Goal: Complete application form: Complete application form

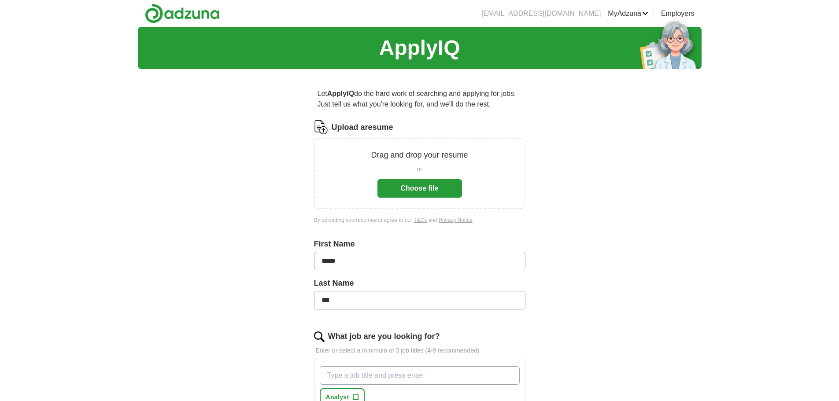
click at [411, 189] on button "Choose file" at bounding box center [419, 188] width 85 height 18
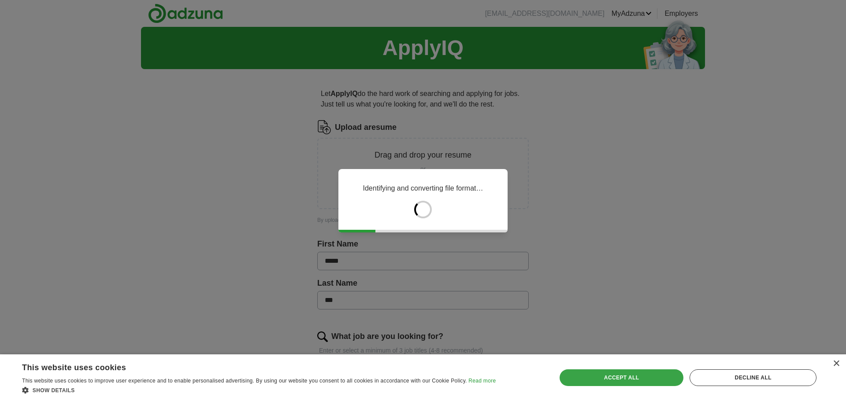
click at [658, 380] on div "Accept all" at bounding box center [621, 378] width 124 height 17
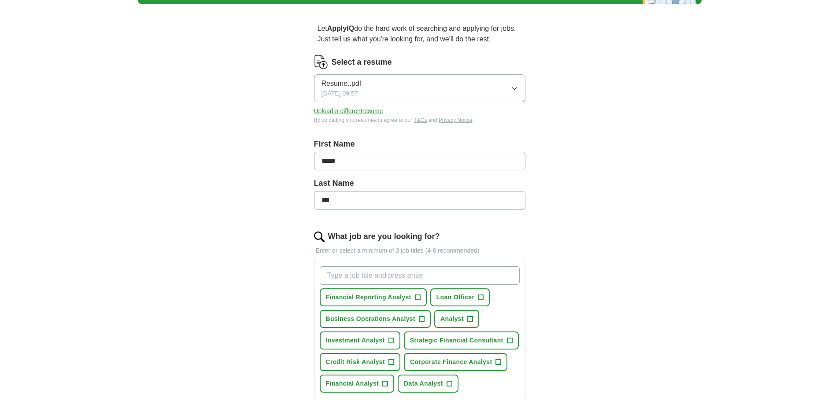
scroll to position [132, 0]
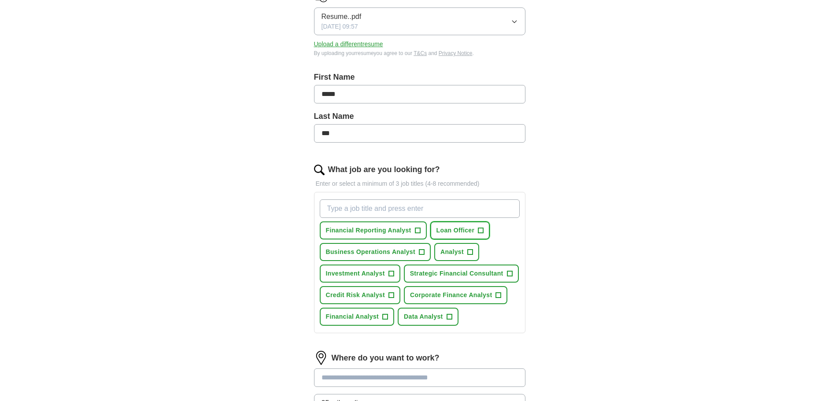
drag, startPoint x: 455, startPoint y: 229, endPoint x: 471, endPoint y: 231, distance: 16.0
click at [471, 231] on span "Loan Officer" at bounding box center [455, 230] width 38 height 9
click at [0, 0] on span "×" at bounding box center [0, 0] width 0 height 0
click at [481, 230] on span "+" at bounding box center [480, 230] width 5 height 7
click at [0, 0] on span "×" at bounding box center [0, 0] width 0 height 0
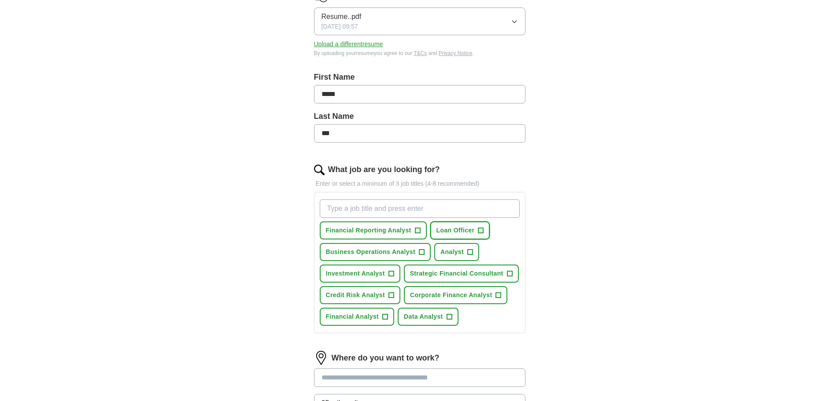
drag, startPoint x: 461, startPoint y: 230, endPoint x: 676, endPoint y: 236, distance: 215.0
click at [676, 236] on div "ApplyIQ Let ApplyIQ do the hard work of searching and applying for jobs. Just t…" at bounding box center [420, 201] width 564 height 613
click at [418, 229] on span "+" at bounding box center [417, 230] width 5 height 7
click at [392, 249] on span "Business Operations Analyst" at bounding box center [370, 252] width 89 height 9
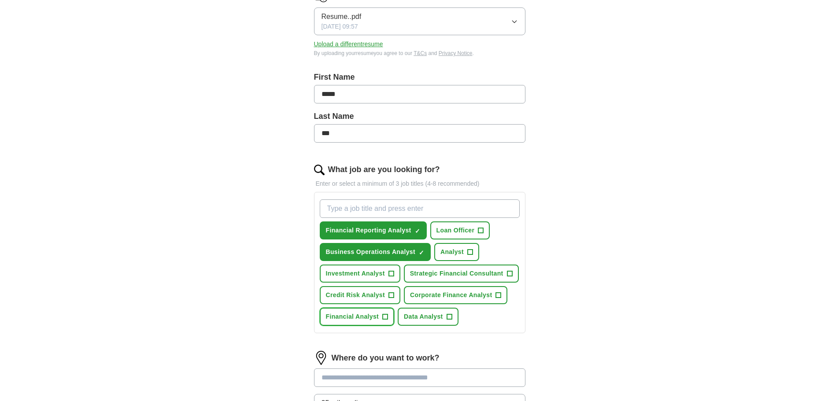
click at [358, 318] on span "Financial Analyst" at bounding box center [352, 316] width 53 height 9
click at [472, 293] on span "Corporate Finance Analyst" at bounding box center [451, 295] width 82 height 9
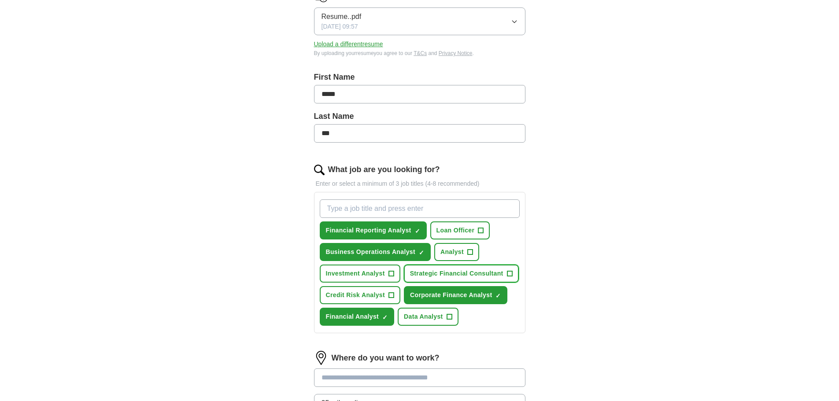
click at [478, 273] on span "Strategic Financial Consultant" at bounding box center [456, 273] width 93 height 9
click at [441, 212] on input "What job are you looking for?" at bounding box center [420, 209] width 200 height 18
type input "business"
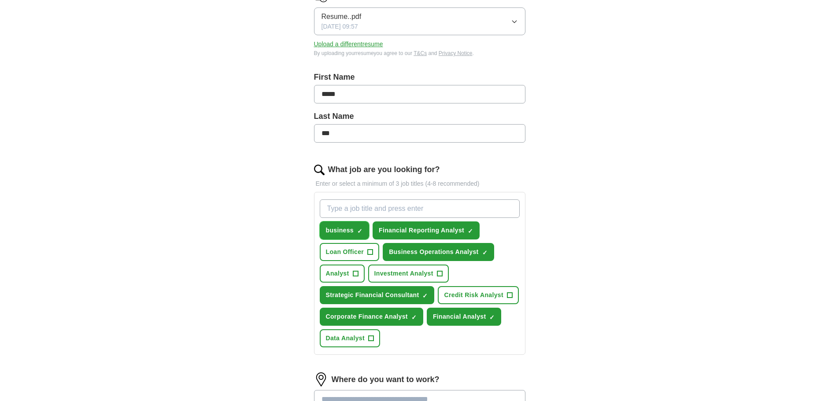
click at [0, 0] on span "×" at bounding box center [0, 0] width 0 height 0
click at [362, 210] on input "What job are you looking for?" at bounding box center [420, 209] width 200 height 18
type input "strategic finance"
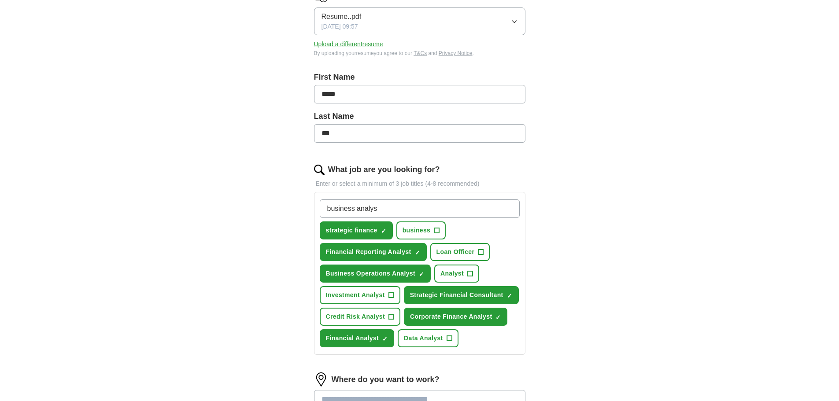
type input "business analyst"
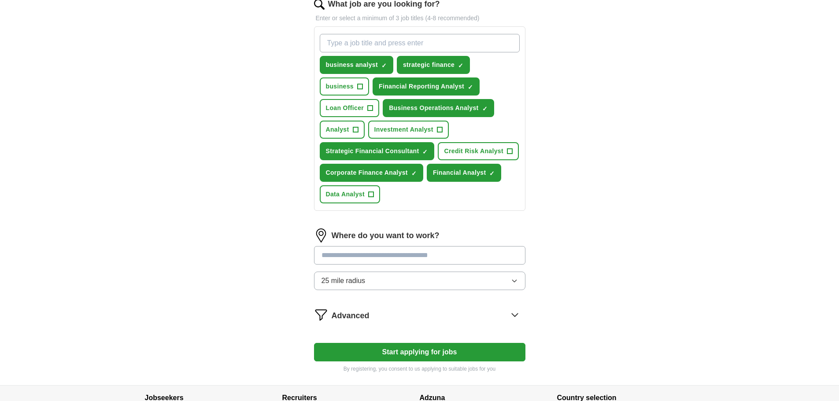
scroll to position [308, 0]
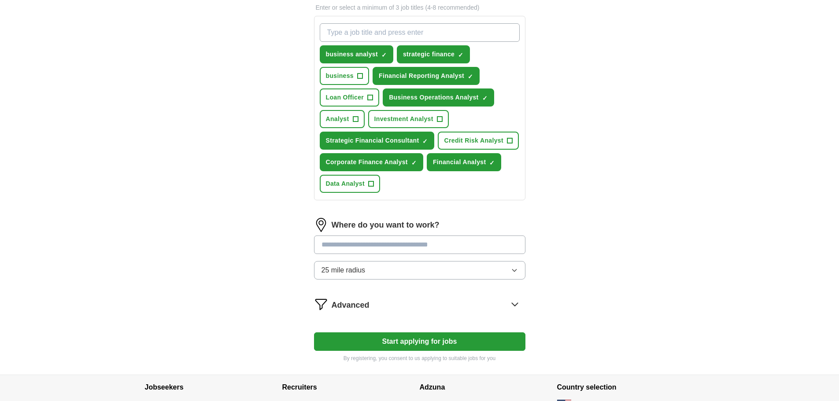
click at [429, 246] on input at bounding box center [419, 245] width 211 height 18
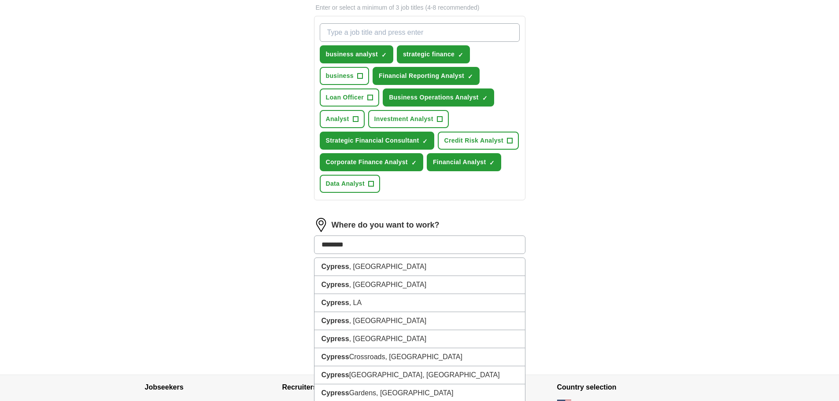
type input "********"
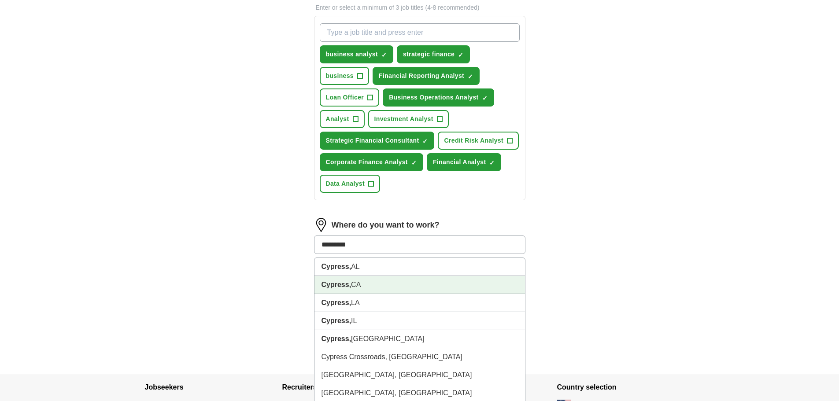
click at [352, 285] on li "Cypress, CA" at bounding box center [419, 285] width 211 height 18
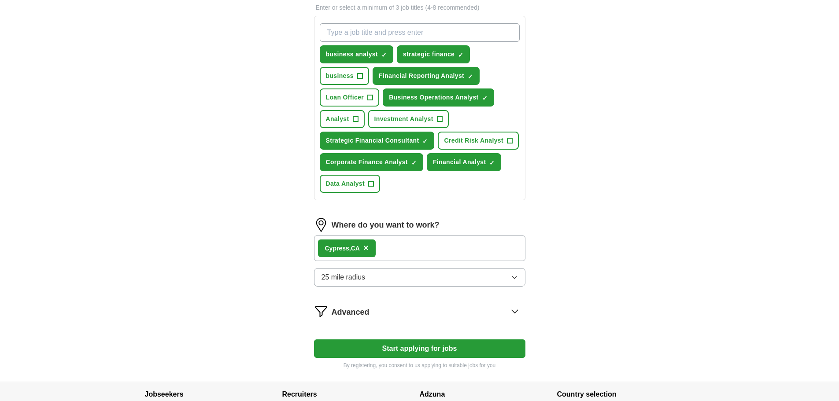
click at [398, 278] on button "25 mile radius" at bounding box center [419, 277] width 211 height 18
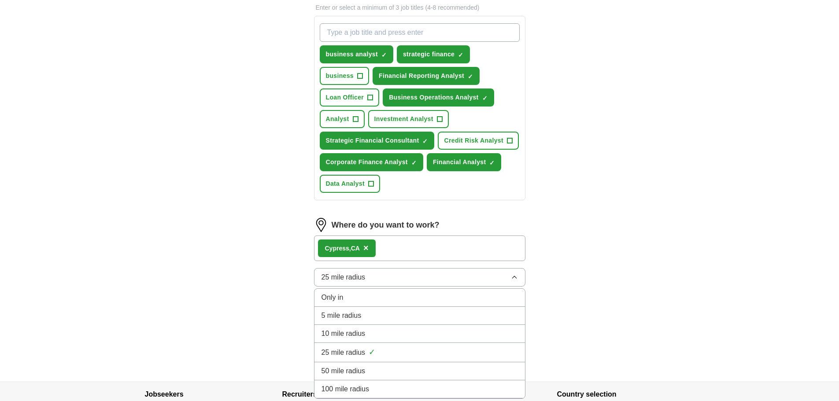
click at [399, 278] on button "25 mile radius" at bounding box center [419, 277] width 211 height 18
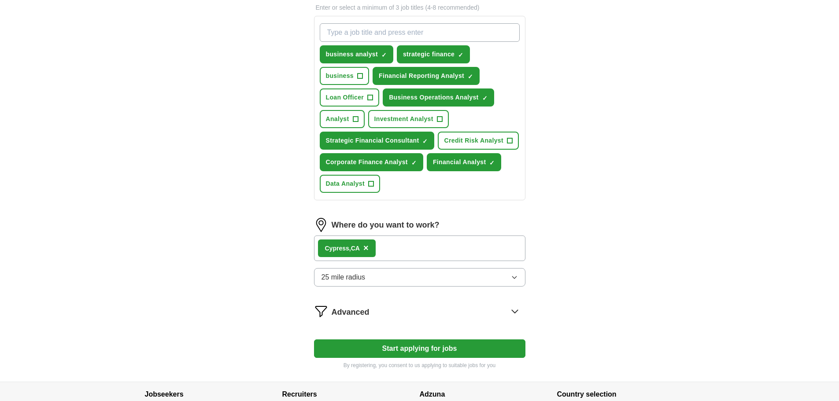
click at [459, 349] on button "Start applying for jobs" at bounding box center [419, 349] width 211 height 18
select select "**"
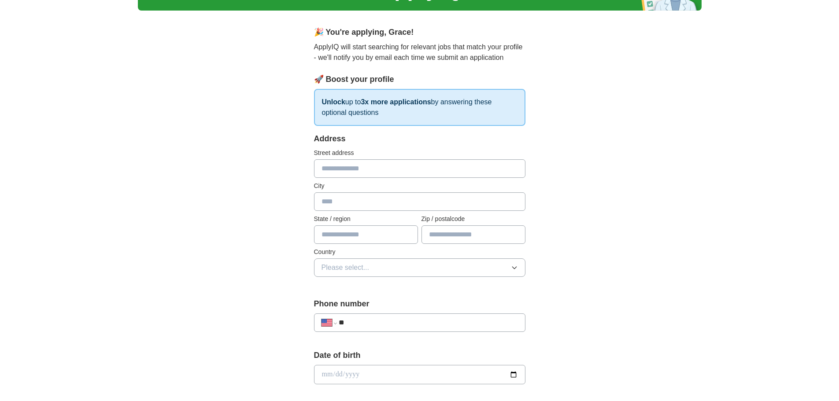
scroll to position [132, 0]
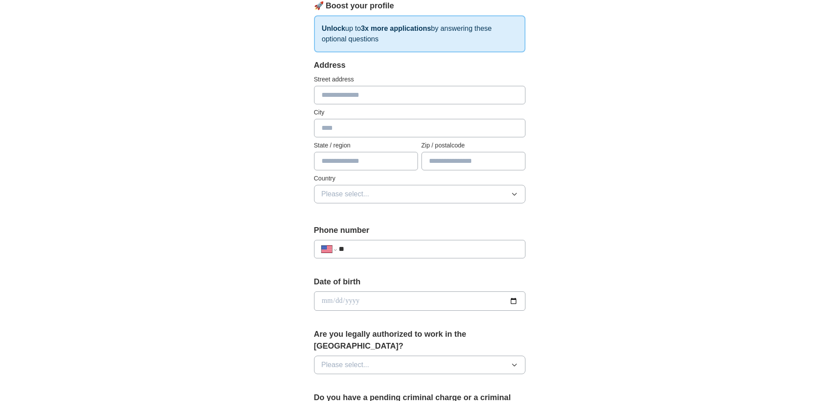
click at [368, 161] on input "text" at bounding box center [366, 161] width 104 height 18
type input "**"
type input "*****"
click at [377, 196] on button "Please select..." at bounding box center [419, 194] width 211 height 18
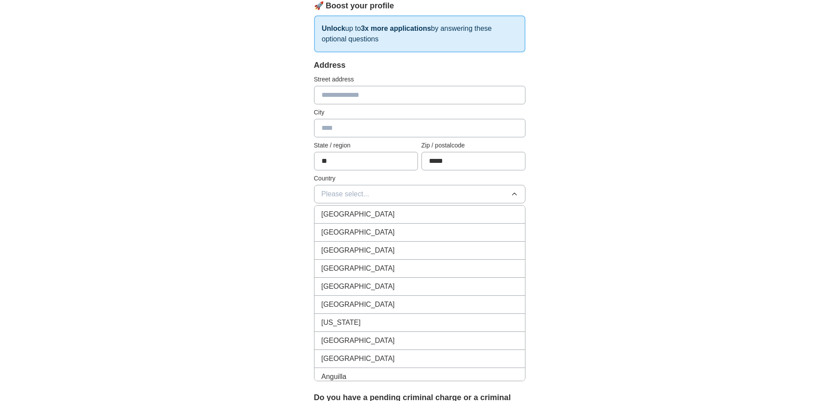
click at [379, 232] on div "United States" at bounding box center [420, 232] width 196 height 11
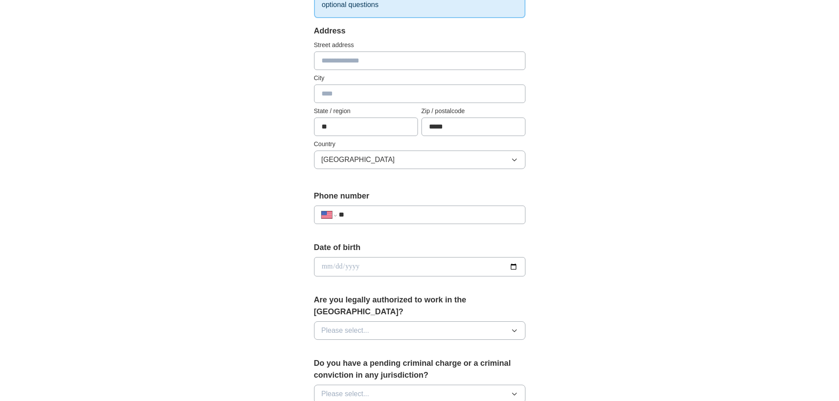
scroll to position [220, 0]
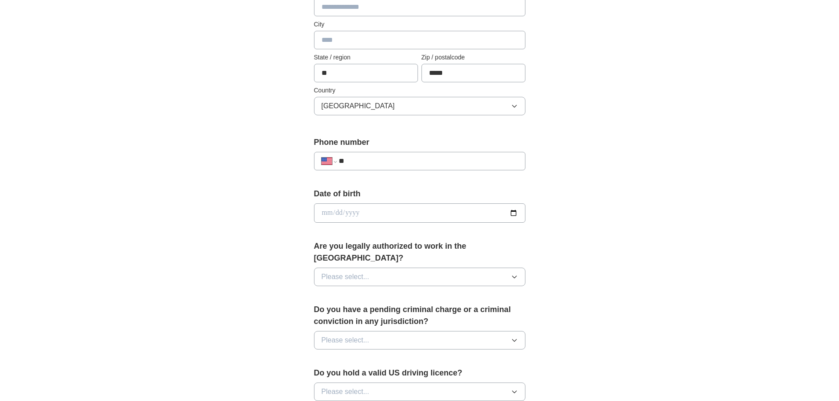
click at [467, 268] on button "Please select..." at bounding box center [419, 277] width 211 height 18
click at [384, 292] on div "Yes" at bounding box center [420, 297] width 196 height 11
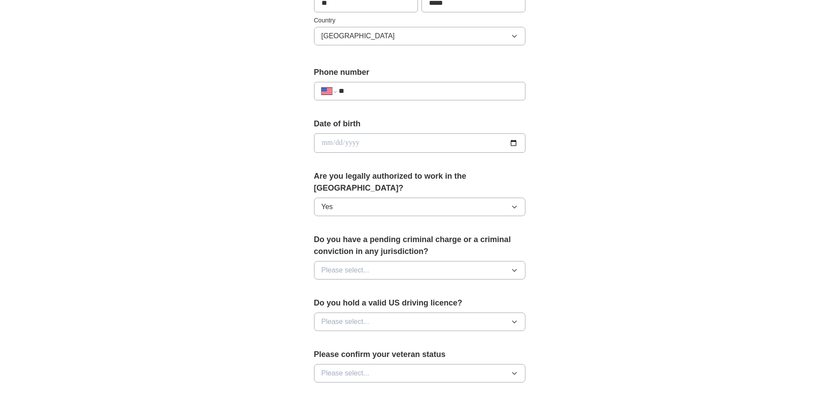
scroll to position [308, 0]
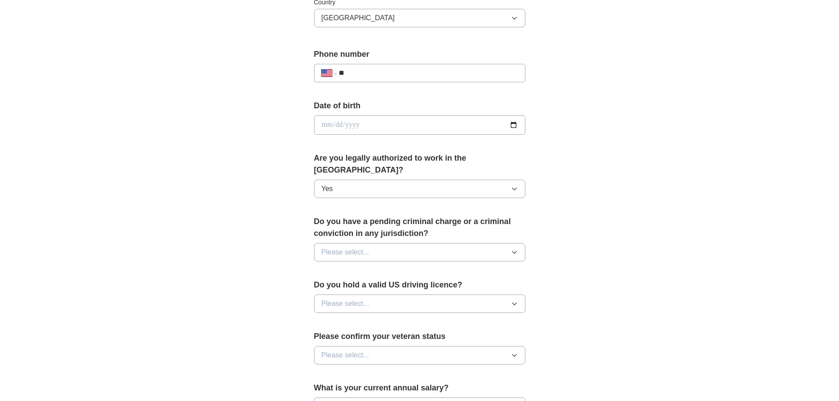
click at [421, 243] on button "Please select..." at bounding box center [419, 252] width 211 height 18
click at [398, 285] on div "No" at bounding box center [420, 290] width 196 height 11
click at [393, 295] on button "Please select..." at bounding box center [419, 304] width 211 height 18
click at [376, 319] on div "Yes" at bounding box center [420, 324] width 196 height 11
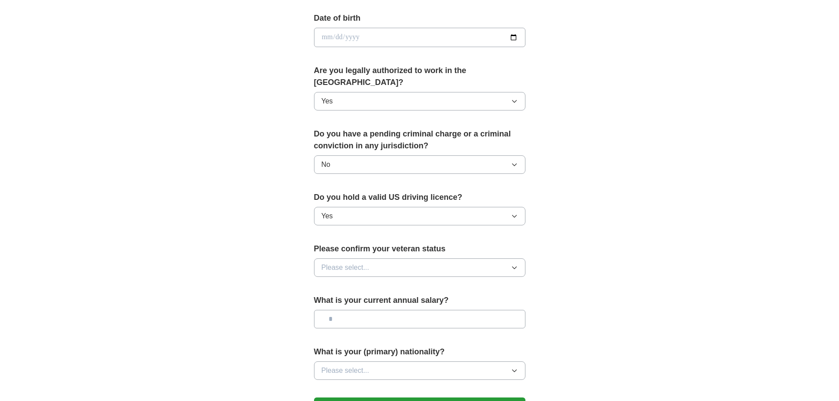
scroll to position [396, 0]
click at [443, 258] on button "Please select..." at bounding box center [419, 267] width 211 height 18
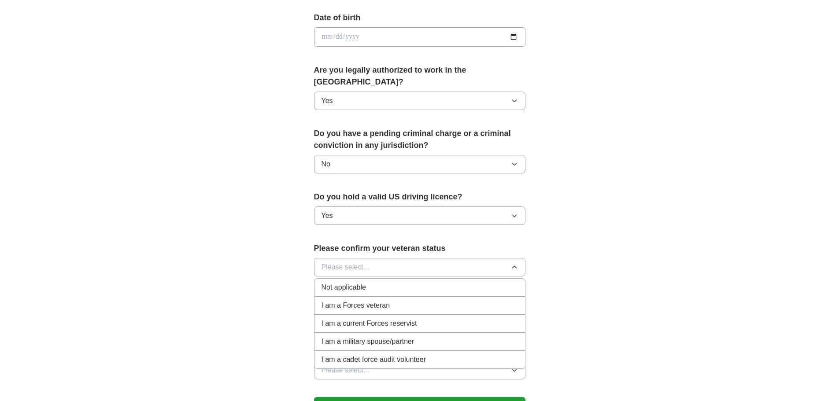
click at [359, 282] on span "Not applicable" at bounding box center [344, 287] width 44 height 11
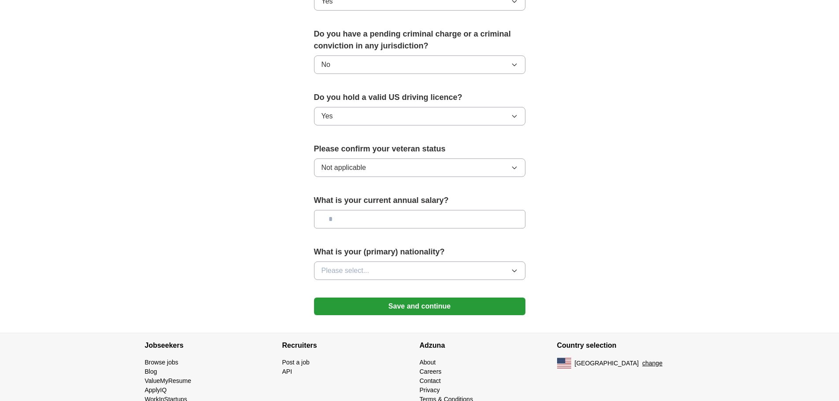
scroll to position [505, 0]
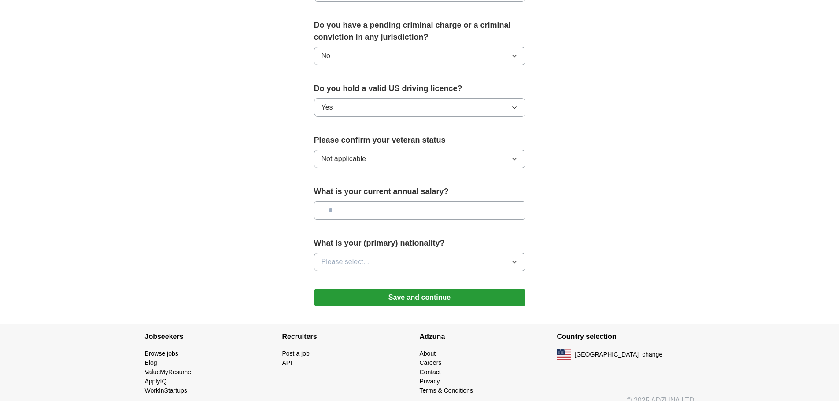
click at [375, 201] on input "text" at bounding box center [419, 210] width 211 height 18
click at [372, 253] on button "Please select..." at bounding box center [419, 262] width 211 height 18
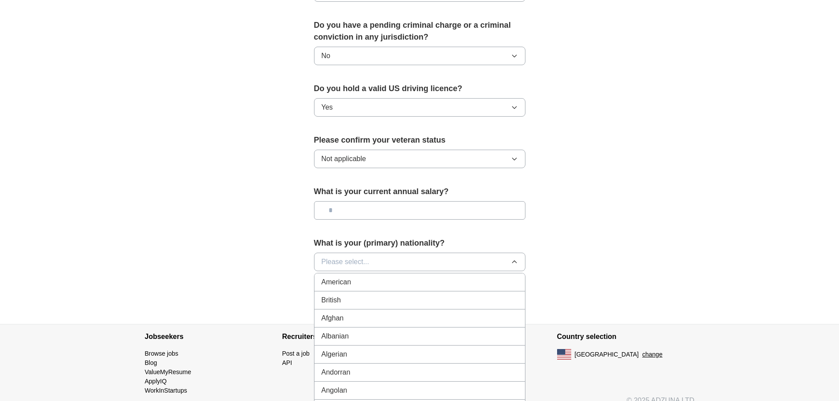
click at [376, 277] on div "American" at bounding box center [420, 282] width 196 height 11
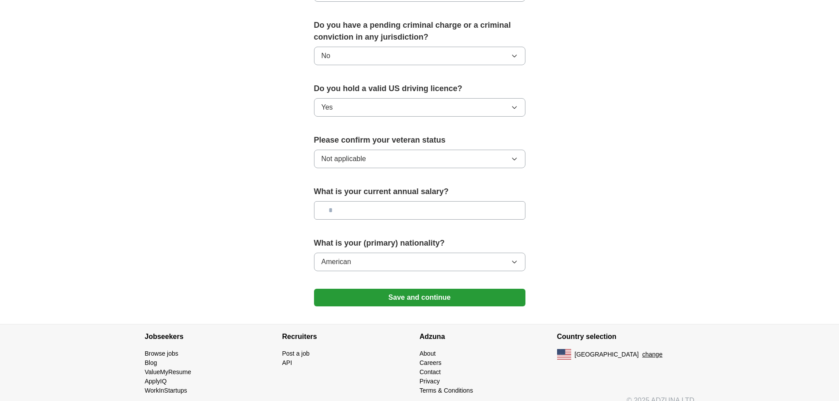
click at [403, 291] on button "Save and continue" at bounding box center [419, 298] width 211 height 18
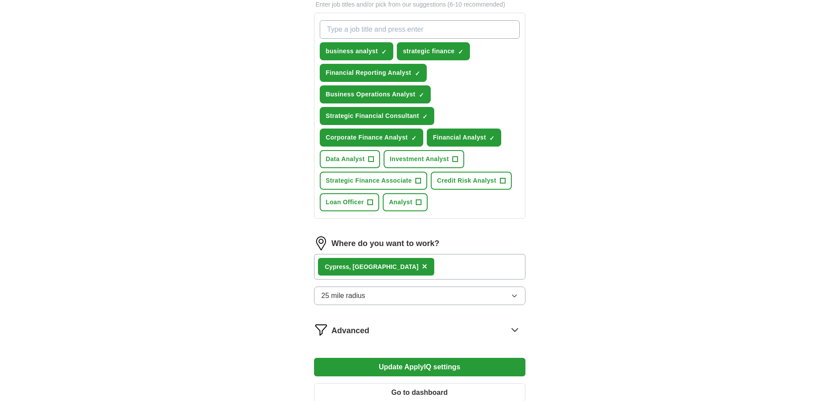
scroll to position [417, 0]
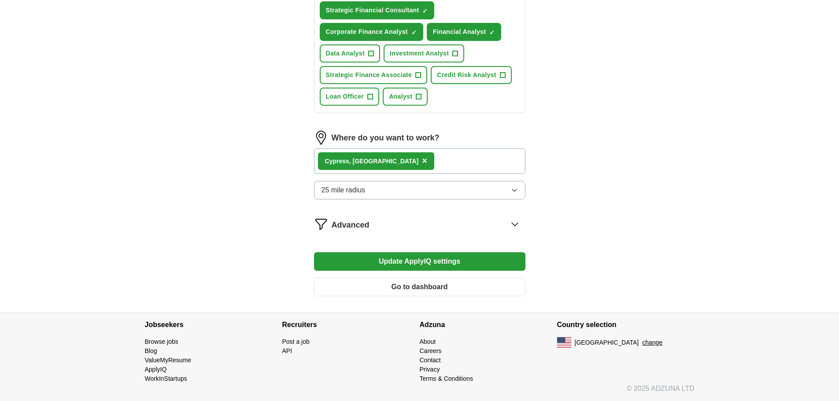
click at [513, 222] on icon at bounding box center [515, 224] width 14 height 14
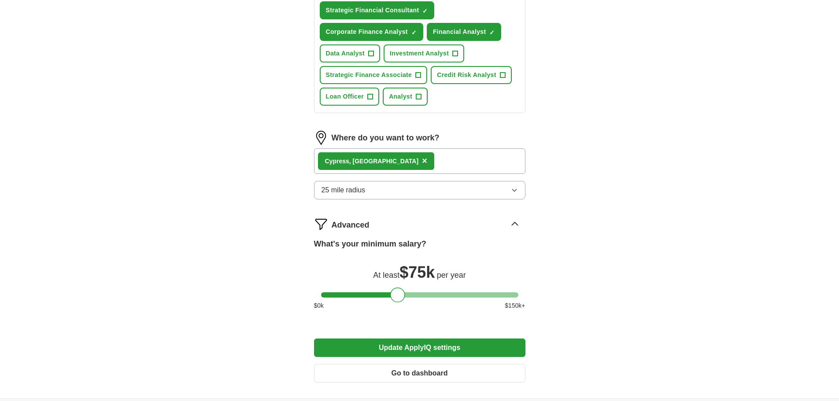
drag, startPoint x: 330, startPoint y: 294, endPoint x: 403, endPoint y: 292, distance: 73.1
click at [403, 292] on div at bounding box center [397, 295] width 15 height 15
drag, startPoint x: 403, startPoint y: 292, endPoint x: 412, endPoint y: 292, distance: 9.7
click at [412, 292] on div at bounding box center [409, 295] width 15 height 15
click at [469, 350] on button "Update ApplyIQ settings" at bounding box center [419, 348] width 211 height 18
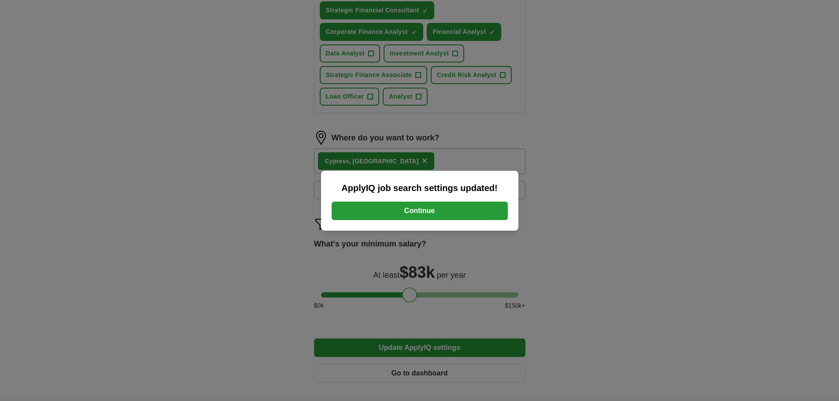
click at [452, 210] on button "Continue" at bounding box center [420, 211] width 176 height 18
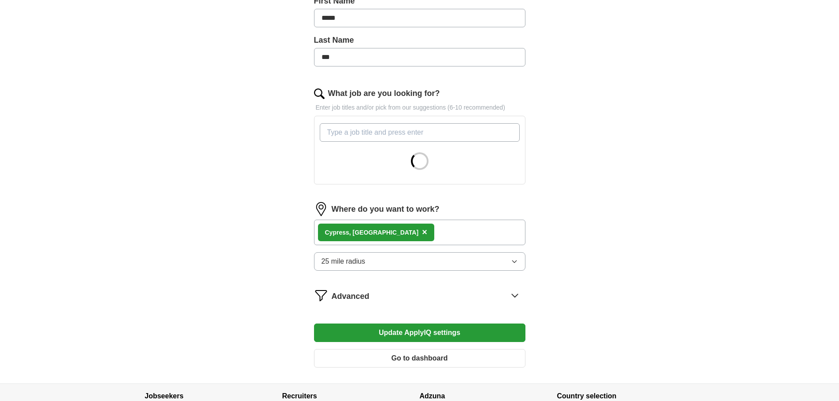
scroll to position [280, 0]
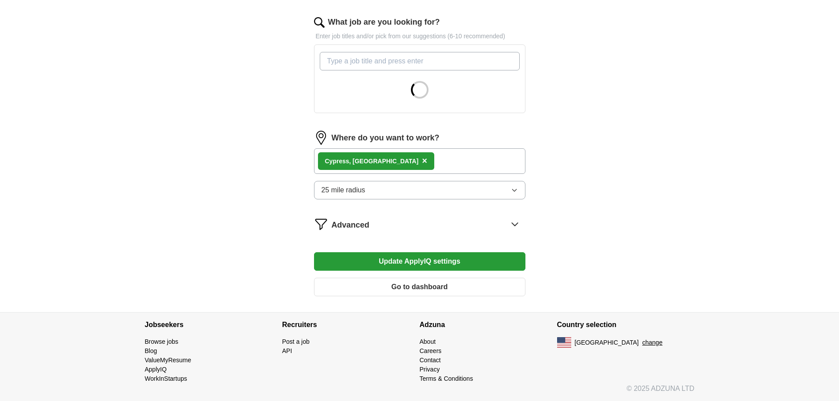
click at [433, 229] on div "Advanced" at bounding box center [429, 224] width 194 height 14
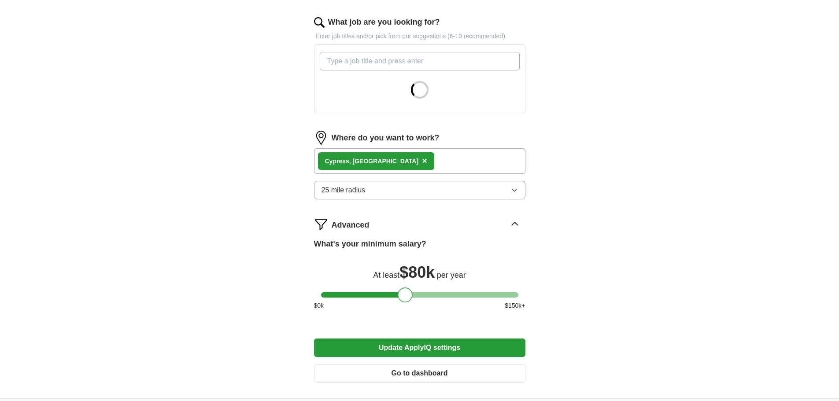
drag, startPoint x: 409, startPoint y: 292, endPoint x: 405, endPoint y: 292, distance: 4.4
click at [405, 292] on div at bounding box center [405, 295] width 15 height 15
click at [454, 348] on button "Update ApplyIQ settings" at bounding box center [419, 348] width 211 height 18
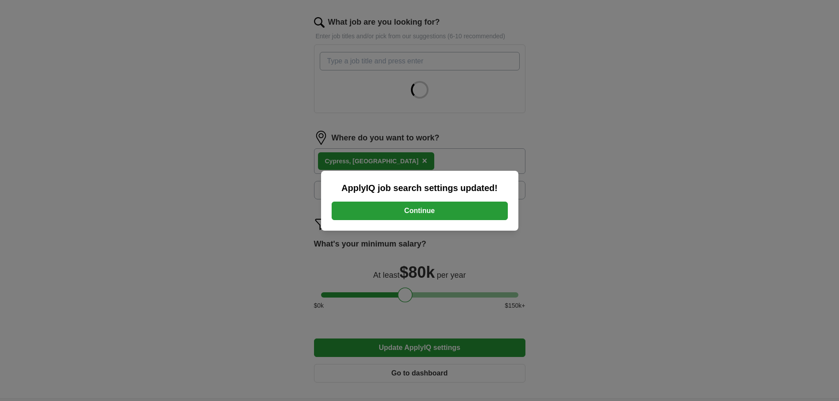
click at [477, 209] on button "Continue" at bounding box center [420, 211] width 176 height 18
